Goal: Task Accomplishment & Management: Manage account settings

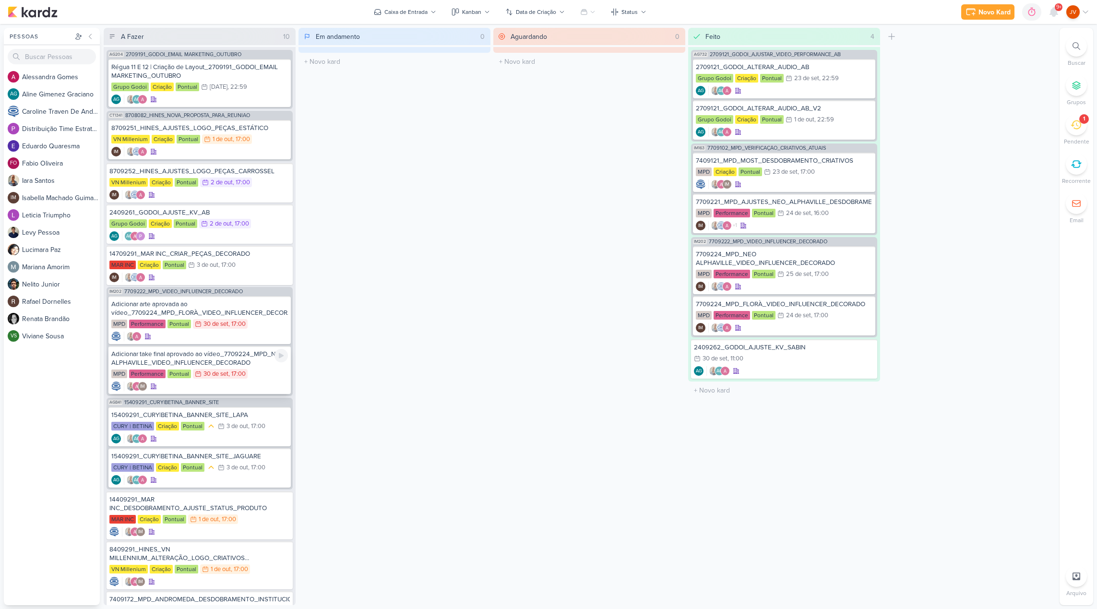
click at [240, 359] on div "Adicionar take final aprovado ao vídeo_7709224_MPD_NEO ALPHAVILLE_VIDEO_INFLUEN…" at bounding box center [199, 358] width 177 height 17
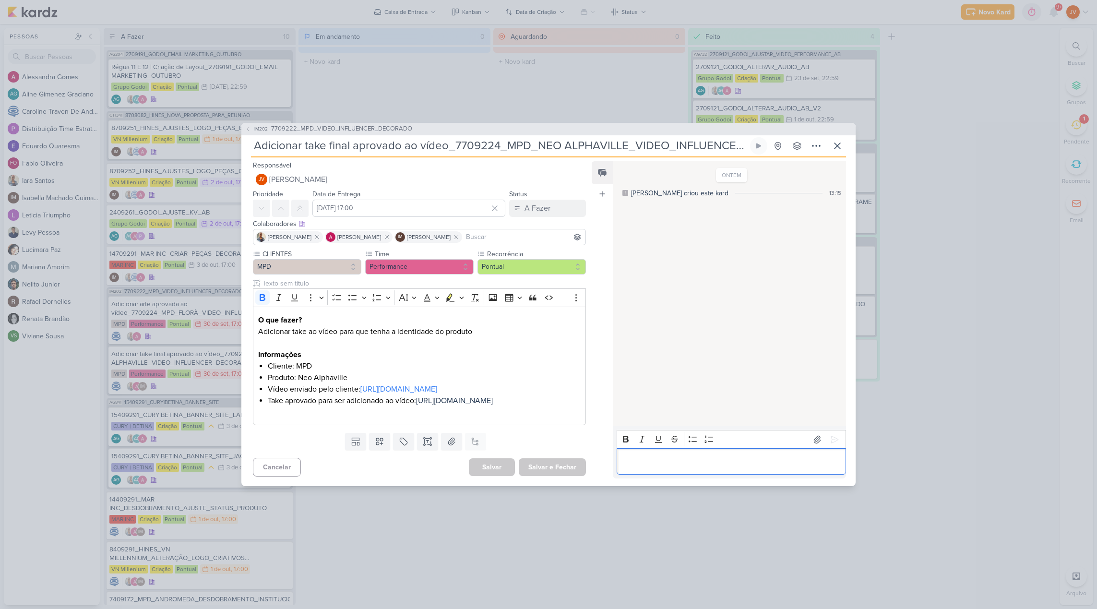
click at [674, 467] on p "Editor editing area: main" at bounding box center [730, 462] width 219 height 12
click at [829, 435] on icon at bounding box center [834, 440] width 10 height 10
click at [841, 140] on icon at bounding box center [837, 146] width 12 height 12
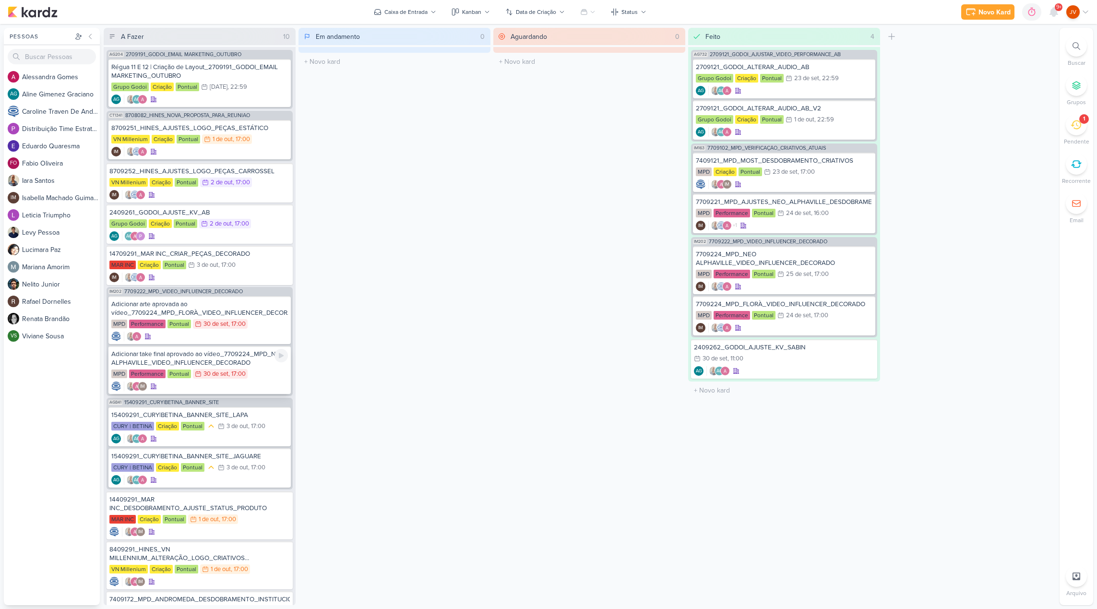
scroll to position [0, 0]
click at [232, 359] on div "Adicionar take final aprovado ao vídeo_7709224_MPD_NEO ALPHAVILLE_VIDEO_INFLUEN…" at bounding box center [199, 358] width 177 height 17
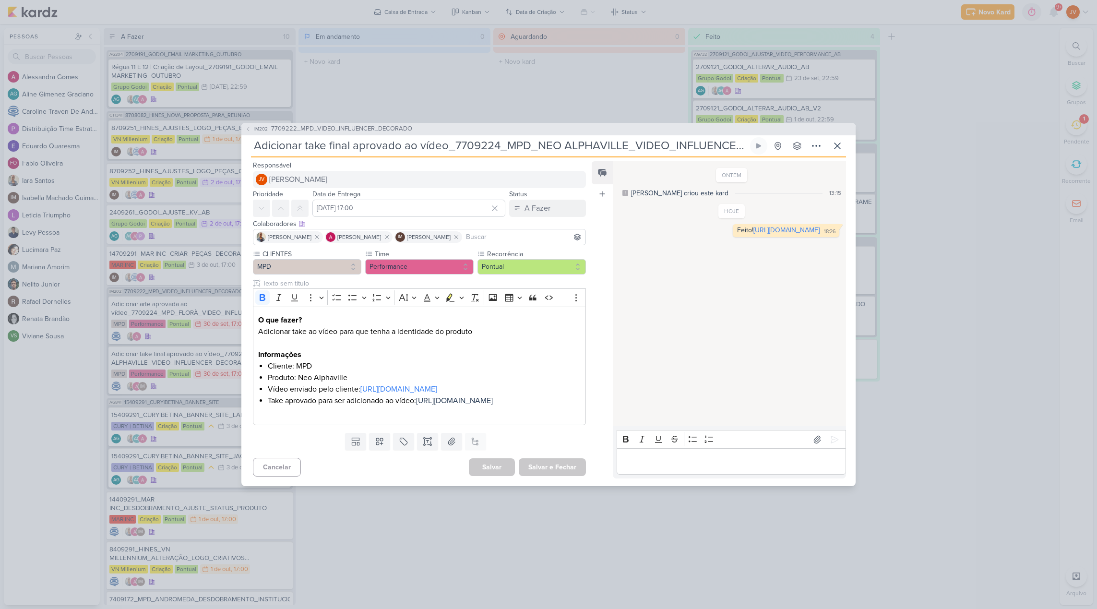
scroll to position [0, 0]
click at [545, 202] on div "A Fazer" at bounding box center [537, 208] width 26 height 12
click at [537, 270] on button "Feito" at bounding box center [542, 278] width 85 height 16
click at [559, 476] on button "Salvar e Fechar" at bounding box center [552, 467] width 67 height 18
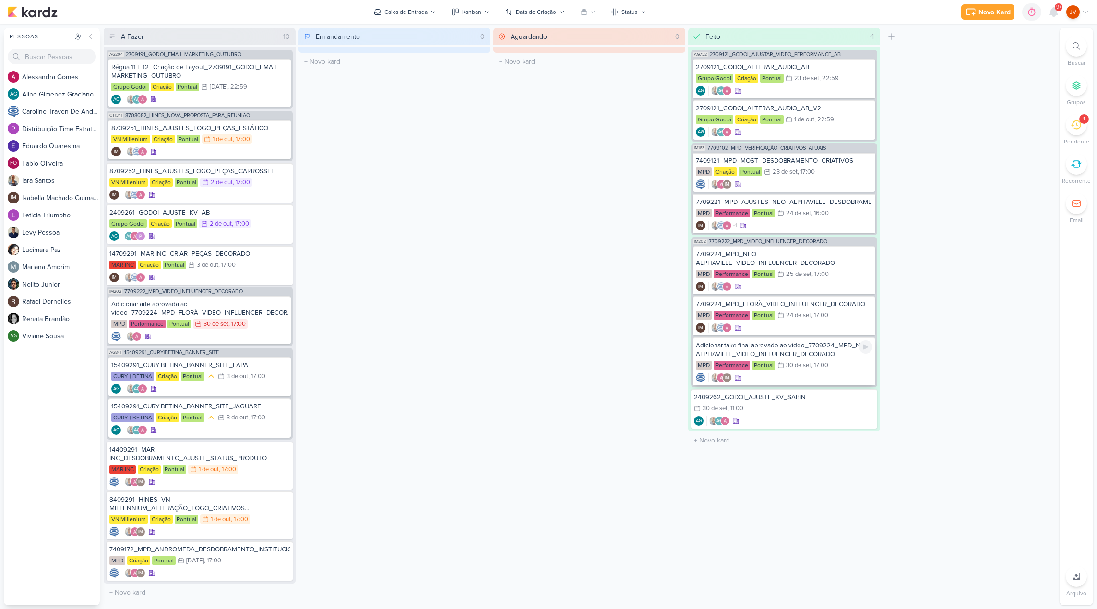
click at [816, 353] on div "Adicionar take final aprovado ao vídeo_7709224_MPD_NEO ALPHAVILLE_VIDEO_INFLUEN…" at bounding box center [784, 349] width 177 height 17
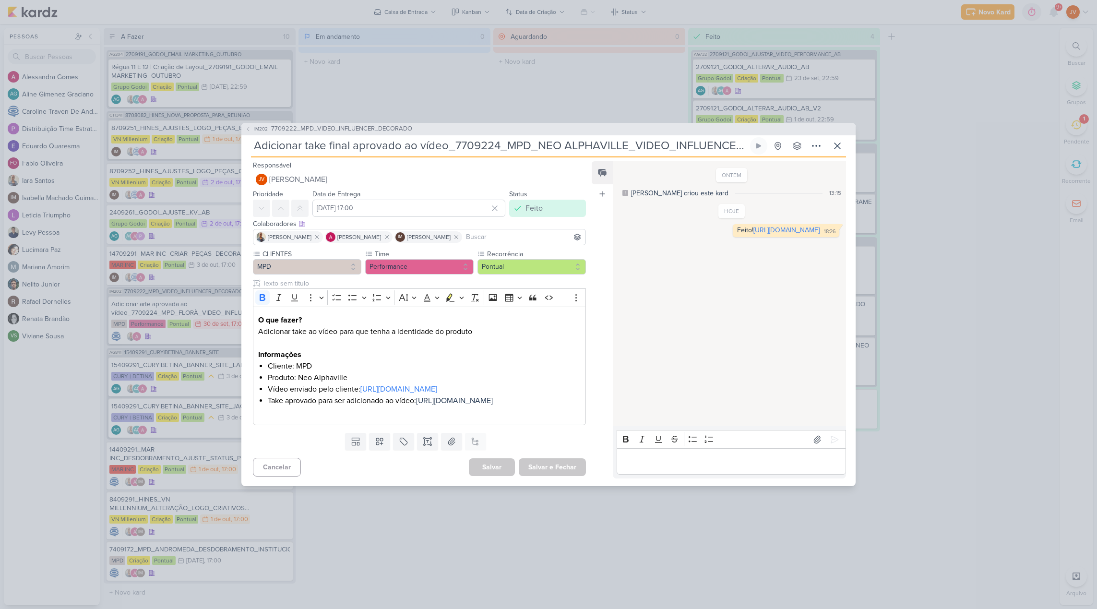
click at [525, 202] on div "Feito" at bounding box center [533, 208] width 17 height 12
click at [525, 254] on button "Aguardando" at bounding box center [542, 262] width 85 height 16
click at [558, 476] on button "Salvar e Fechar" at bounding box center [552, 467] width 67 height 18
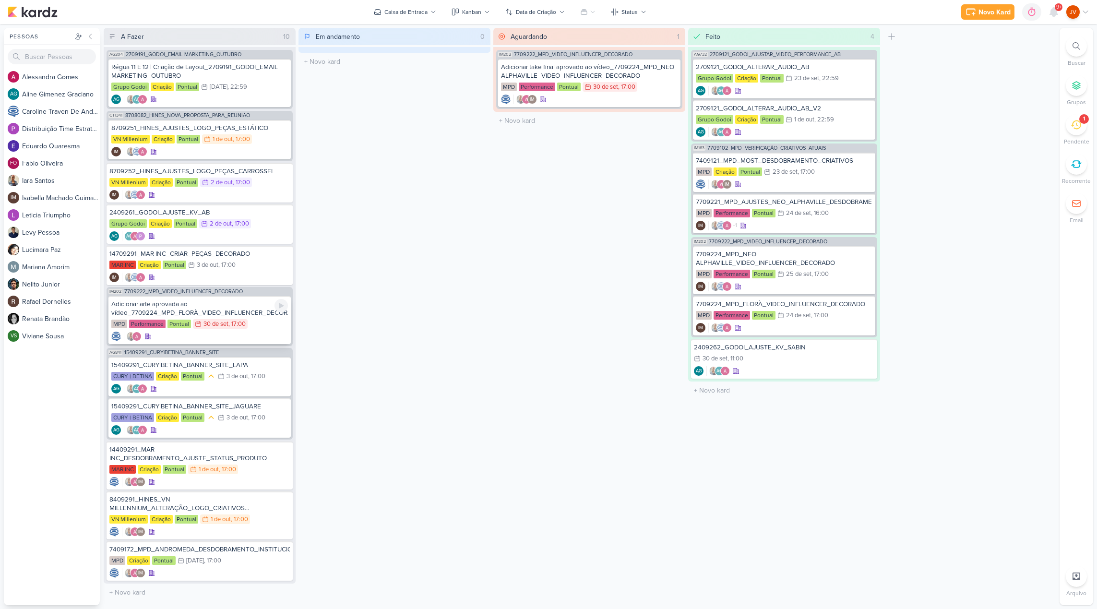
click at [212, 311] on div "Adicionar arte aprovada ao vídeo_7709224_MPD_FLORÀ_VIDEO_INFLUENCER_DECORADO" at bounding box center [199, 308] width 177 height 17
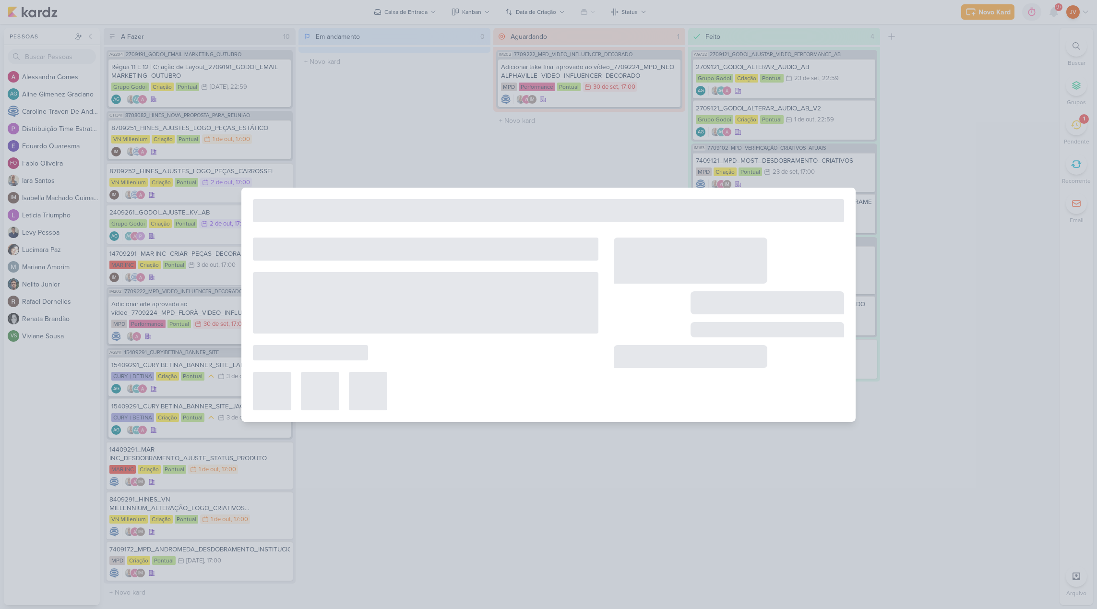
type input "Adicionar arte aprovada ao vídeo_7709224_MPD_FLORÀ_VIDEO_INFLUENCER_DECORADO"
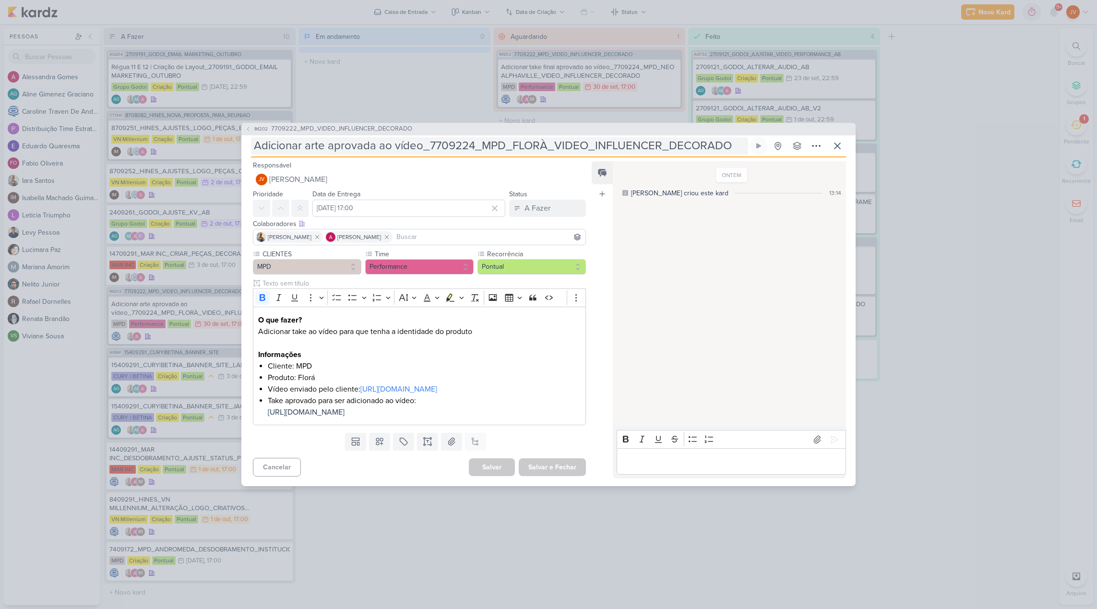
click at [579, 137] on input "Adicionar arte aprovada ao vídeo_7709224_MPD_FLORÀ_VIDEO_INFLUENCER_DECORADO" at bounding box center [499, 145] width 497 height 17
click at [502, 137] on input "Adicionar arte aprovada ao vídeo_7709224_MPD_FLORÀ_VIDEO_INFLUENCER_DECORADO" at bounding box center [499, 145] width 497 height 17
click at [356, 137] on input "Adicionar arte aprovada ao vídeo_7709224_MPD_FLORÀ_VIDEO_INFLUENCER_DECORADO" at bounding box center [499, 145] width 497 height 17
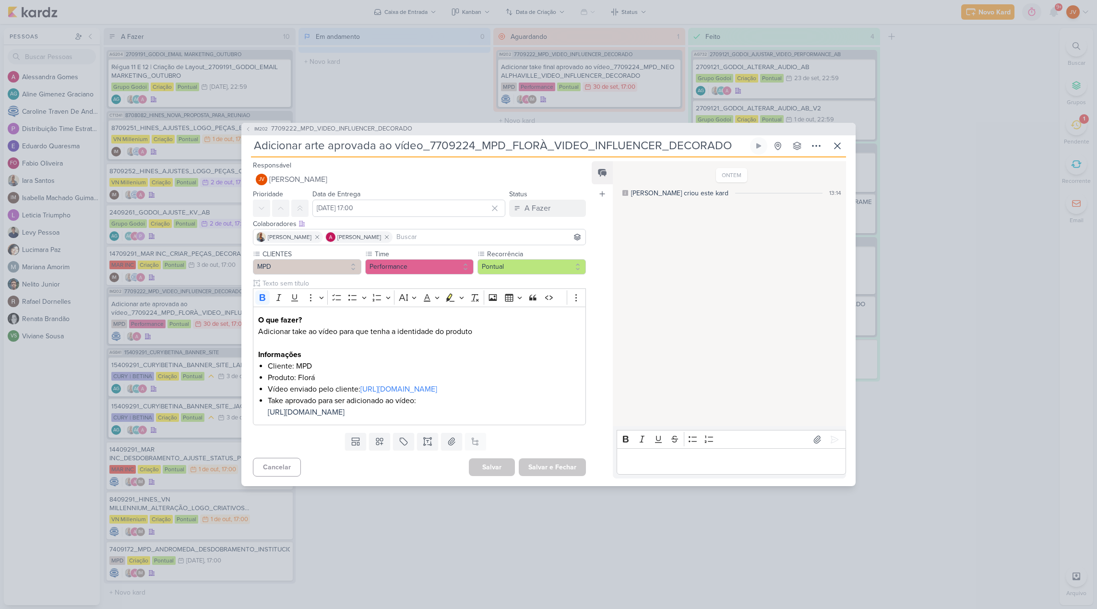
click at [356, 137] on input "Adicionar arte aprovada ao vídeo_7709224_MPD_FLORÀ_VIDEO_INFLUENCER_DECORADO" at bounding box center [499, 145] width 497 height 17
click at [435, 138] on input "Adicionar arte aprovada ao vídeo_7709224_MPD_FLORÀ_VIDEO_INFLUENCER_DECORADO" at bounding box center [499, 145] width 497 height 17
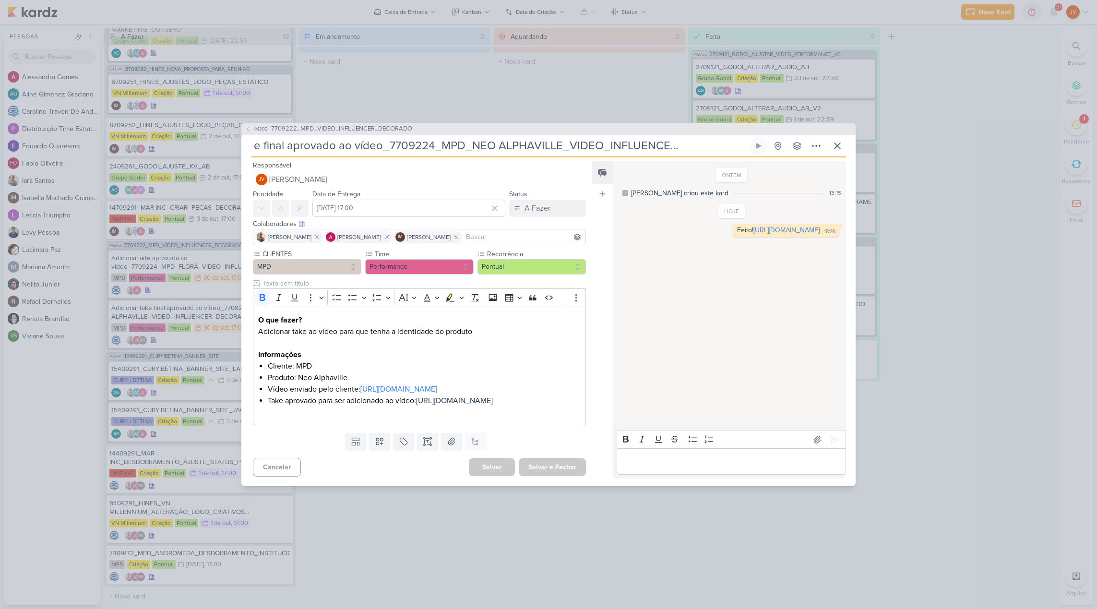
scroll to position [0, 0]
click at [477, 137] on input "Adicionar take final aprovado ao vídeo_7709224_MPD_NEO ALPHAVILLE_VIDEO_INFLUEN…" at bounding box center [499, 145] width 497 height 17
drag, startPoint x: 276, startPoint y: 129, endPoint x: 207, endPoint y: 116, distance: 70.3
click at [206, 117] on div "IM202 7709222_MPD_VIDEO_INFLUENCER_DECORADO Adicionar take final aprovado ao ví…" at bounding box center [548, 304] width 1097 height 609
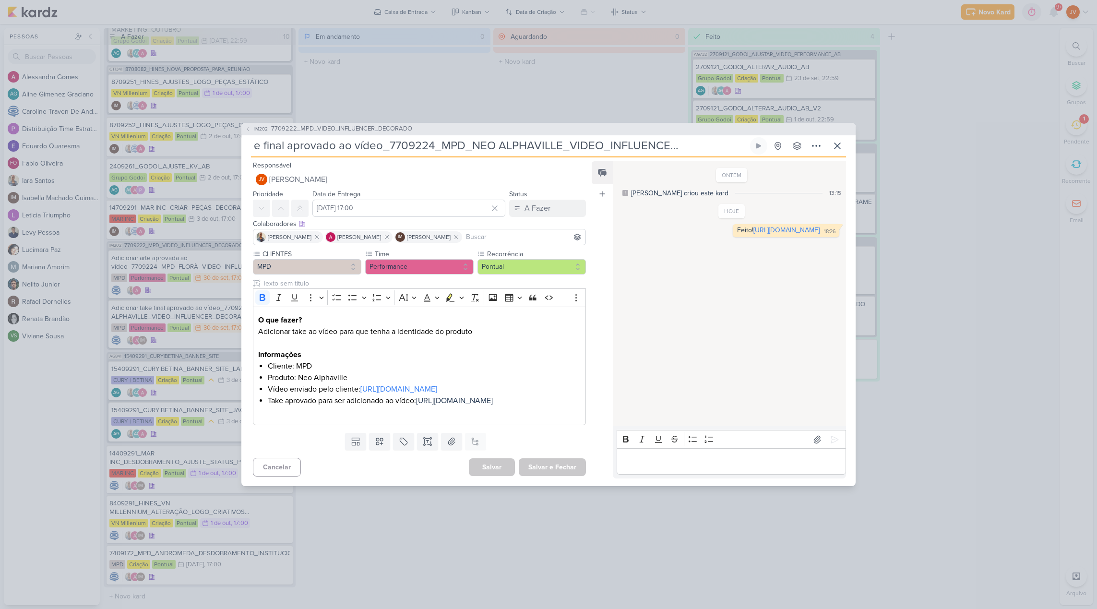
click at [462, 137] on input "Adicionar take final aprovado ao vídeo_7709224_MPD_NEO ALPHAVILLE_VIDEO_INFLUEN…" at bounding box center [499, 145] width 497 height 17
drag, startPoint x: 458, startPoint y: 128, endPoint x: 708, endPoint y: 124, distance: 249.9
click at [697, 137] on input "Adicionar take final aprovado ao vídeo_7709224_MPD_NEO ALPHAVILLE_VIDEO_INFLUEN…" at bounding box center [499, 145] width 497 height 17
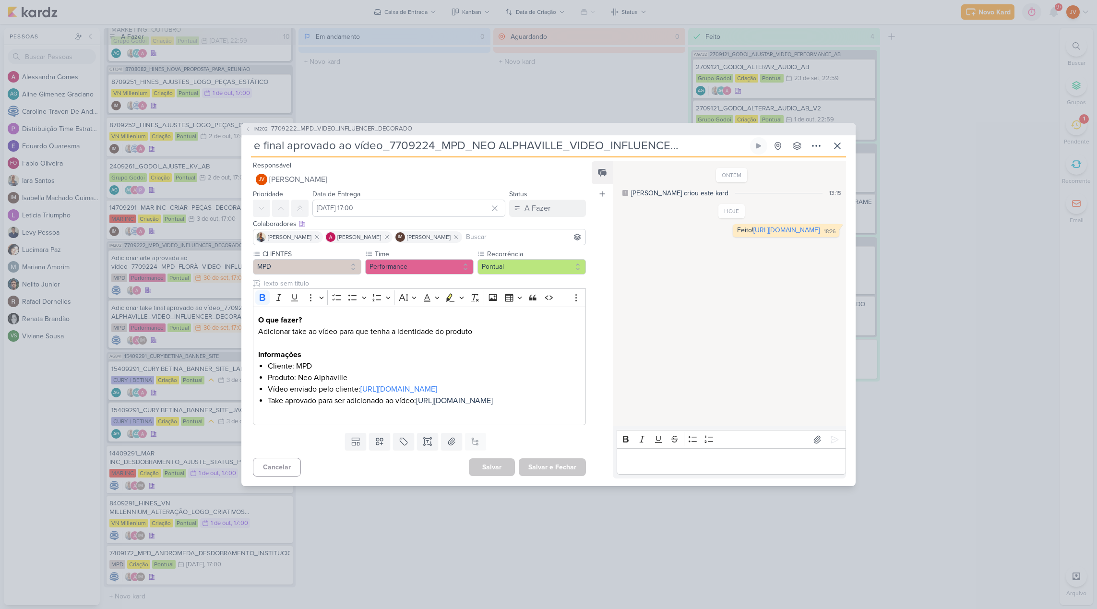
drag, startPoint x: 745, startPoint y: 128, endPoint x: 392, endPoint y: 121, distance: 353.6
click at [390, 137] on input "Adicionar take final aprovado ao vídeo_7709224_MPD_NEO ALPHAVILLE_VIDEO_INFLUEN…" at bounding box center [499, 145] width 497 height 17
click at [953, 238] on div "IM202 7709222_MPD_VIDEO_INFLUENCER_DECORADO Adicionar take final aprovado ao ví…" at bounding box center [548, 304] width 1097 height 609
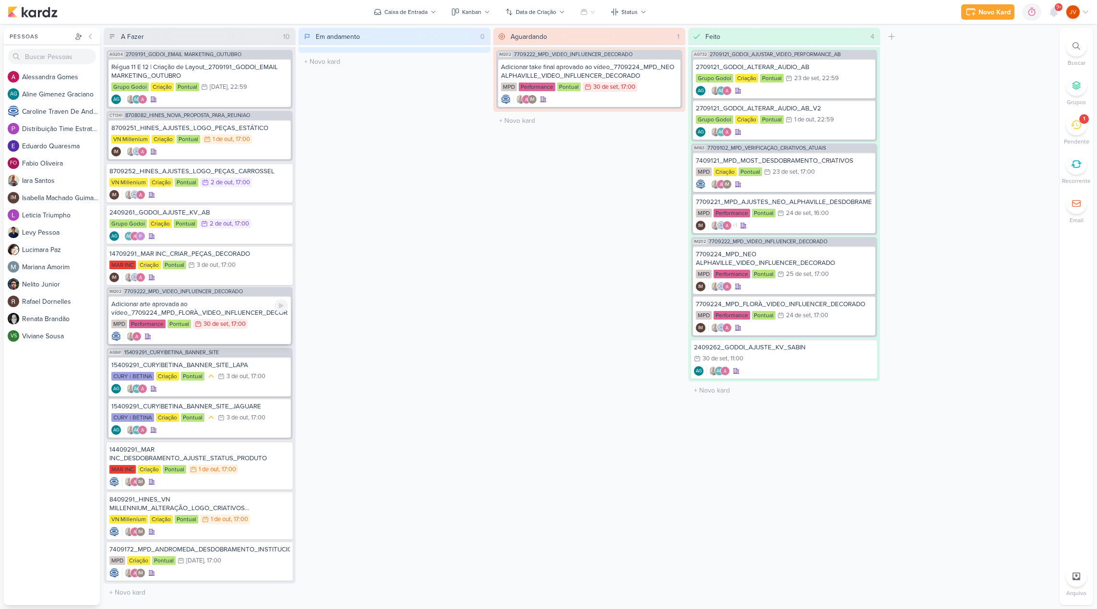
click at [240, 312] on div "Adicionar arte aprovada ao vídeo_7709224_MPD_FLORÀ_VIDEO_INFLUENCER_DECORADO" at bounding box center [199, 308] width 177 height 17
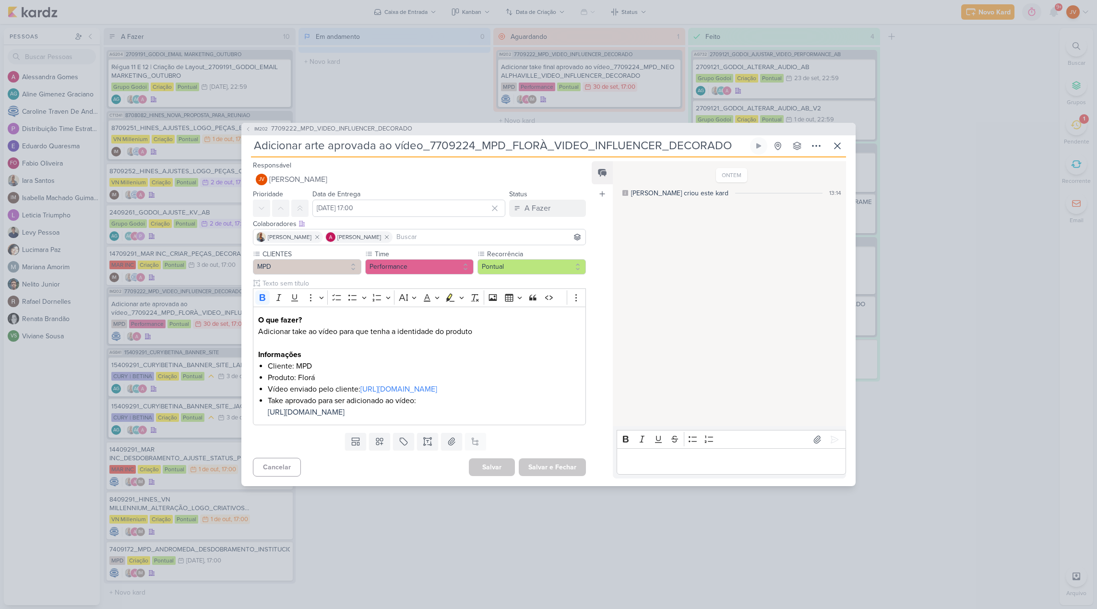
click at [547, 137] on input "Adicionar arte aprovada ao vídeo_7709224_MPD_FLORÀ_VIDEO_INFLUENCER_DECORADO" at bounding box center [499, 145] width 497 height 17
click at [476, 137] on input "Adicionar arte aprovada ao vídeo_7709224_MPD_FLORÀ_VIDEO_INFLUENCER_DECORADO" at bounding box center [499, 145] width 497 height 17
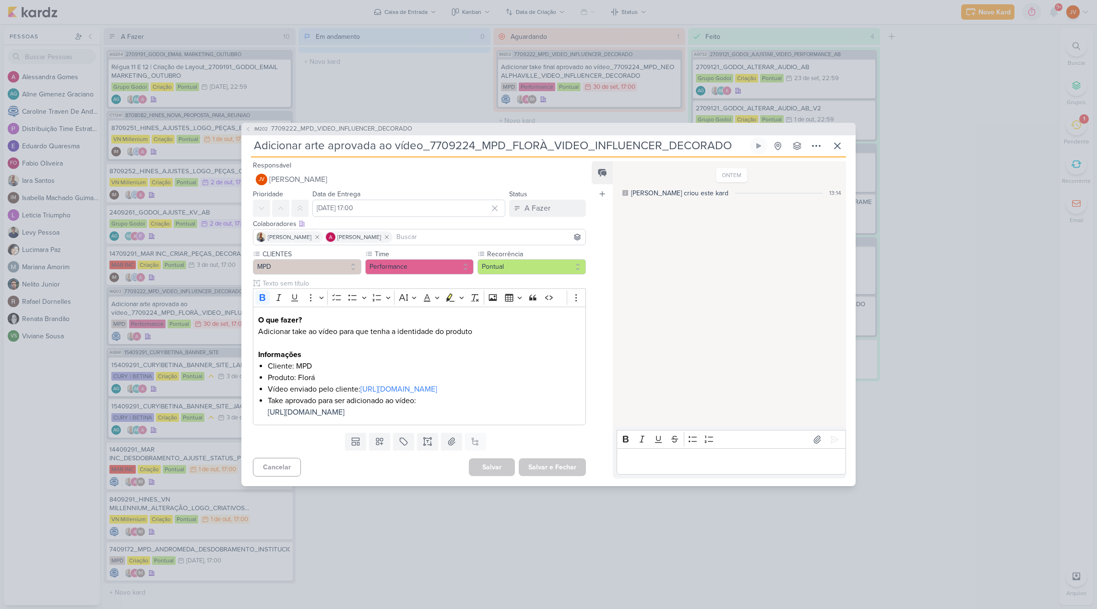
click at [391, 137] on input "Adicionar arte aprovada ao vídeo_7709224_MPD_FLORÀ_VIDEO_INFLUENCER_DECORADO" at bounding box center [499, 145] width 497 height 17
click at [734, 137] on input "Adicionar arte aprovada ao vídeo_7709224_MPD_FLORÀ_VIDEO_INFLUENCER_DECORADO" at bounding box center [499, 145] width 497 height 17
click at [402, 137] on input "Adicionar arte aprovada ao vídeo_7709224_MPD_FLORÀ_VIDEO_INFLUENCER_DECORADO" at bounding box center [499, 145] width 497 height 17
click at [427, 200] on input "[DATE] 17:00" at bounding box center [408, 208] width 193 height 17
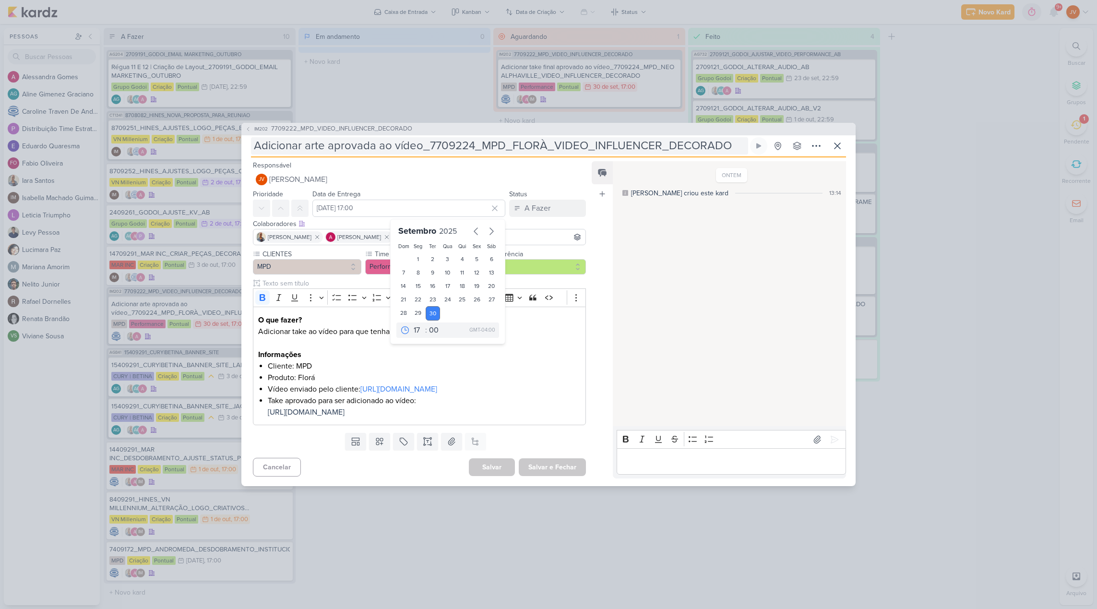
click at [480, 138] on input "Adicionar arte aprovada ao vídeo_7709224_MPD_FLORÀ_VIDEO_INFLUENCER_DECORADO" at bounding box center [499, 145] width 497 height 17
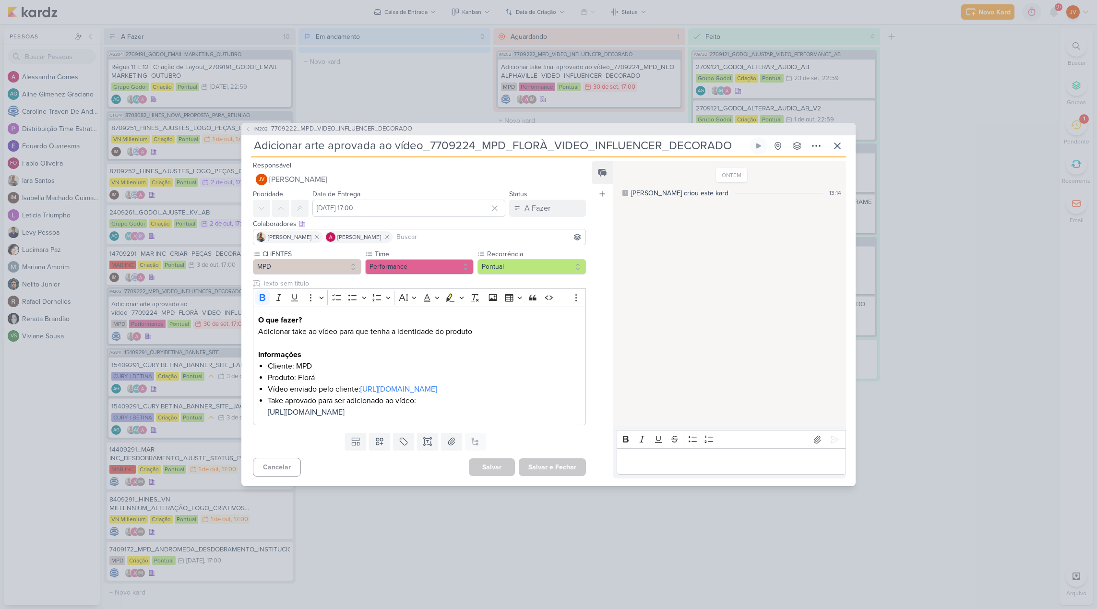
drag, startPoint x: 428, startPoint y: 132, endPoint x: 711, endPoint y: 145, distance: 282.8
click at [711, 145] on div "Adicionar arte aprovada ao vídeo_7709224_MPD_FLORÀ_VIDEO_INFLUENCER_DECORADO Cr…" at bounding box center [548, 147] width 595 height 20
